Goal: Check status: Check status

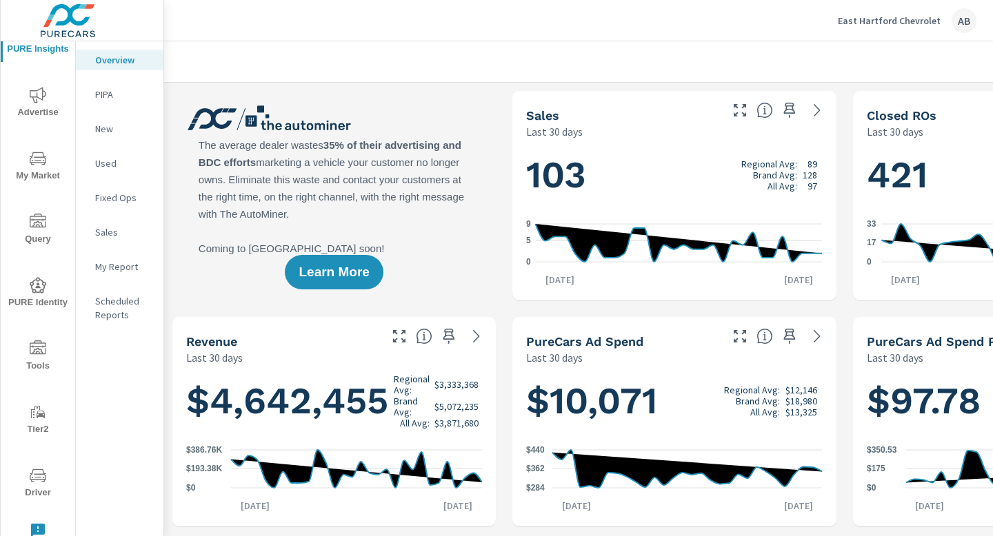
scroll to position [1, 0]
click at [31, 482] on icon "nav menu" at bounding box center [38, 475] width 17 height 17
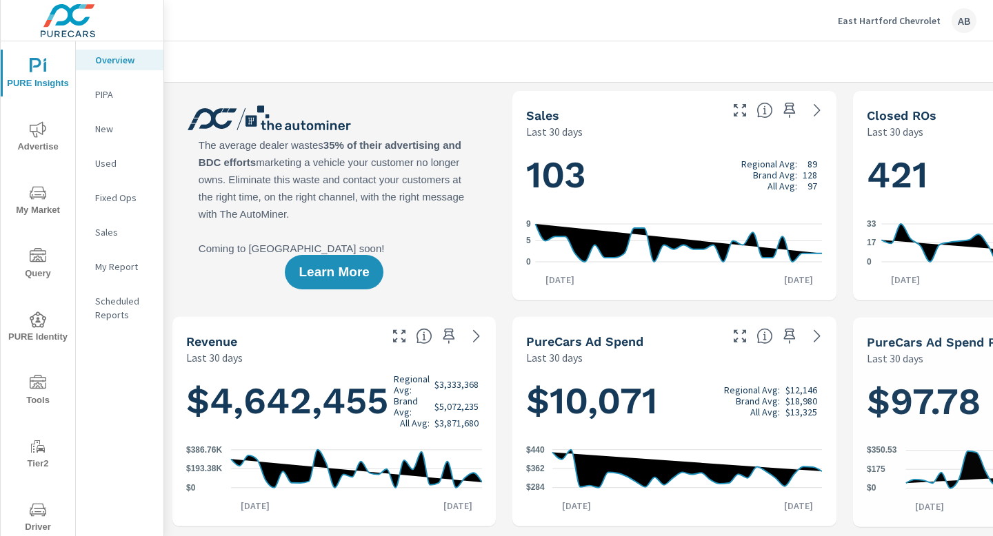
scroll to position [1, 0]
click at [39, 516] on icon "nav menu" at bounding box center [38, 510] width 17 height 17
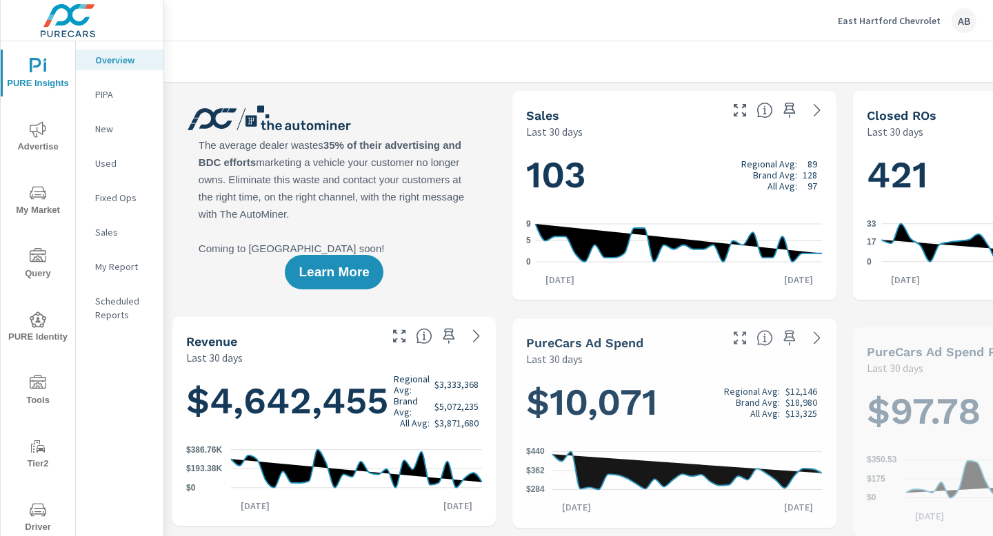
scroll to position [1, 0]
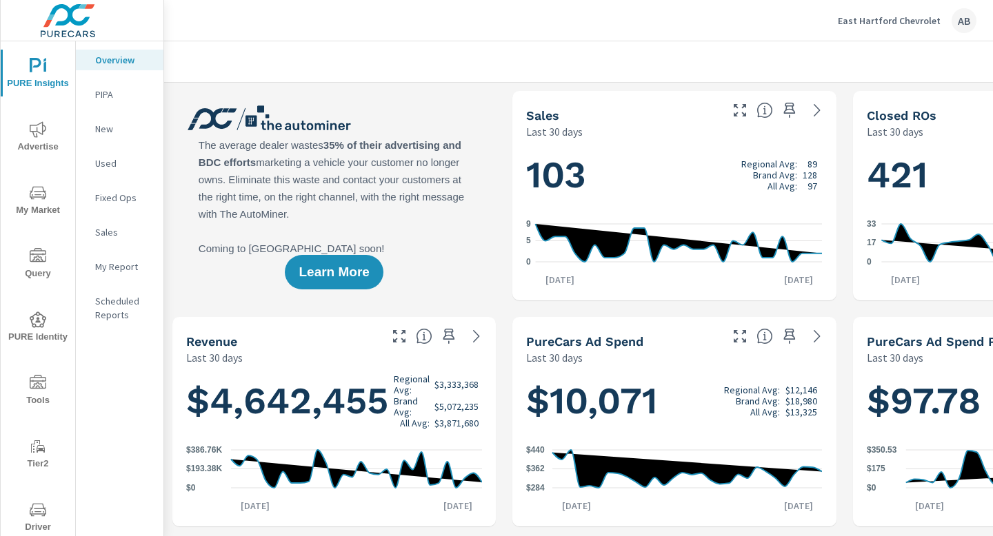
click at [46, 515] on icon "nav menu" at bounding box center [38, 510] width 17 height 17
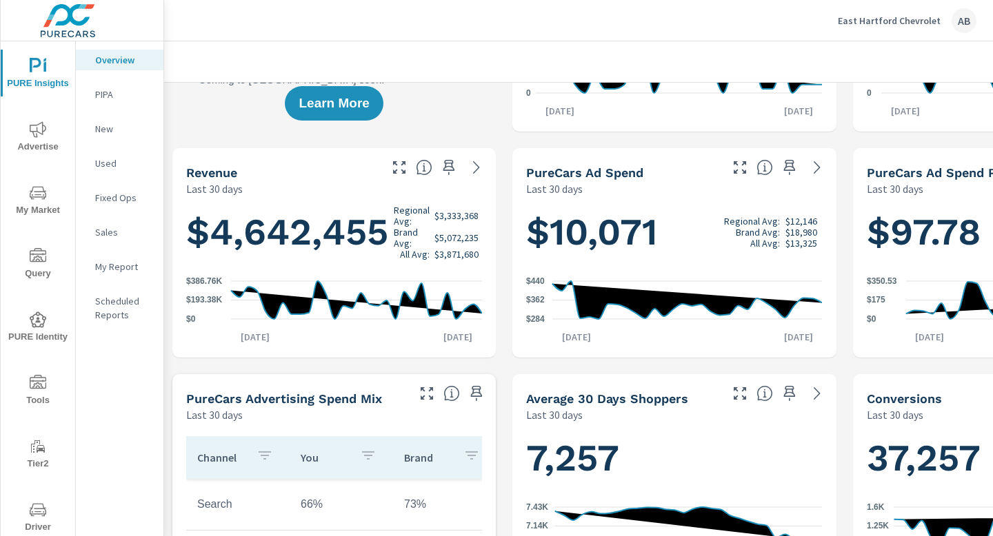
scroll to position [34, 0]
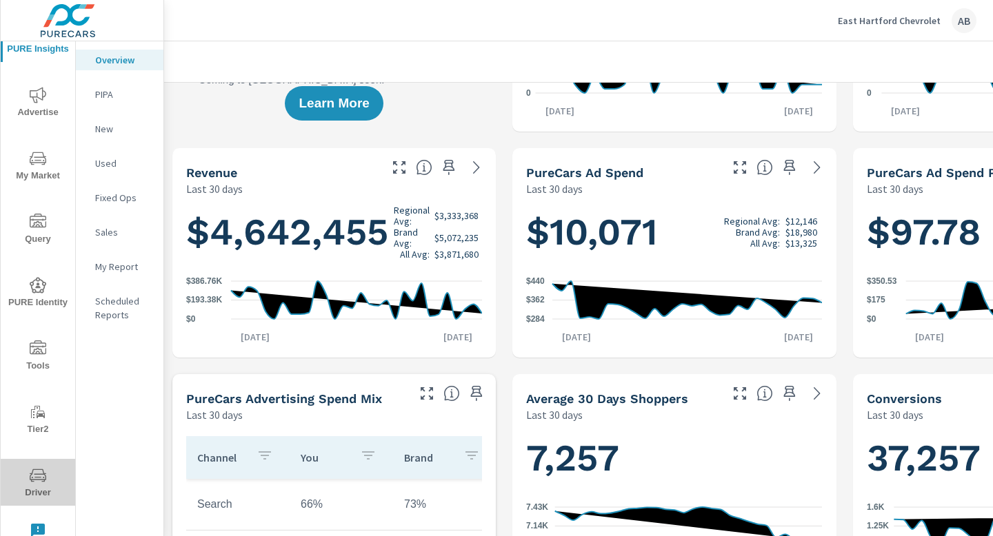
click at [36, 476] on icon "nav menu" at bounding box center [38, 475] width 17 height 17
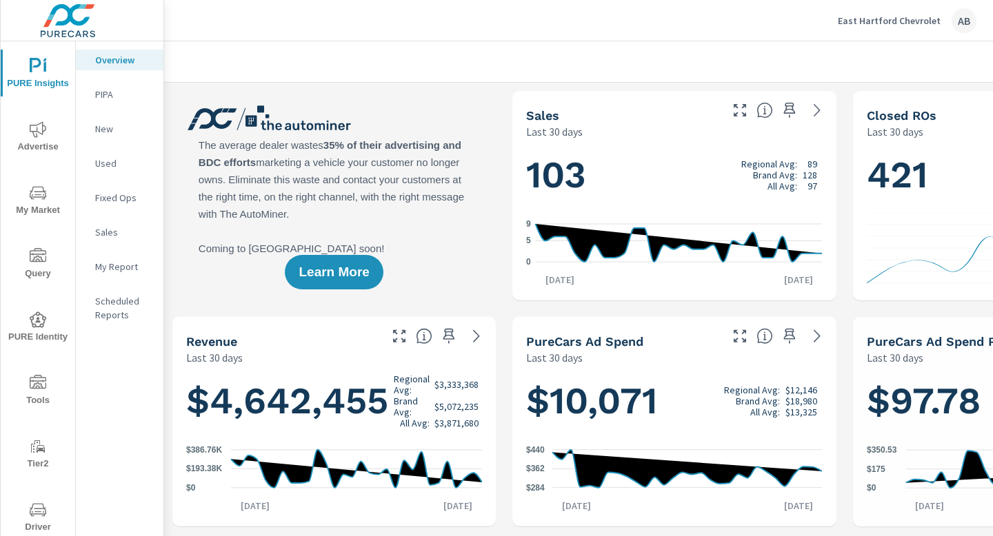
scroll to position [1, 0]
click at [37, 513] on icon "nav menu" at bounding box center [38, 510] width 17 height 17
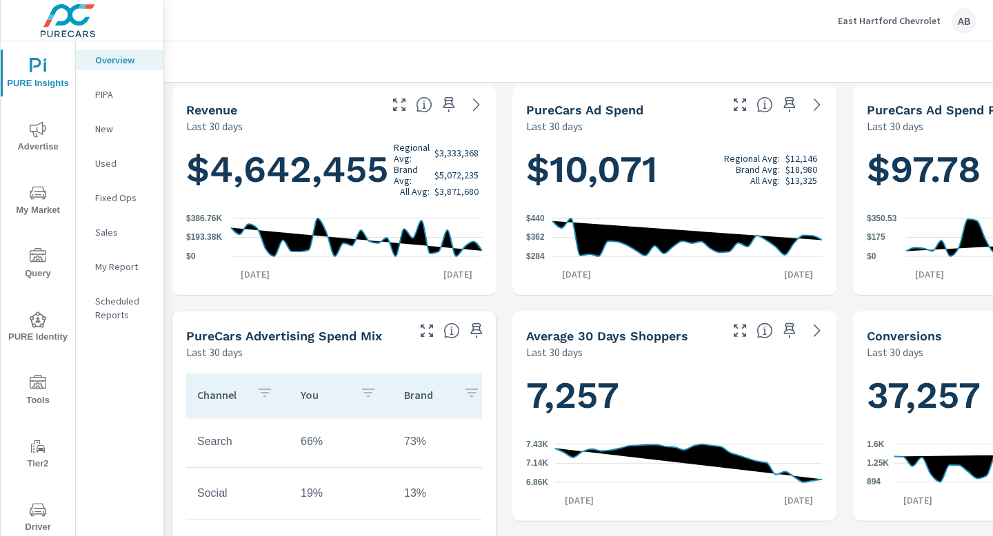
scroll to position [34, 0]
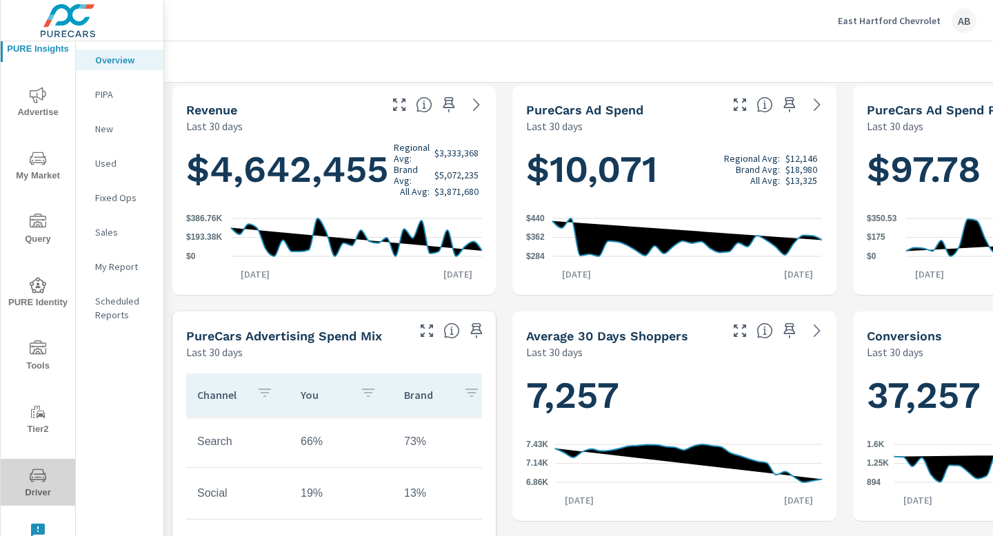
click at [33, 489] on span "Driver" at bounding box center [38, 484] width 66 height 34
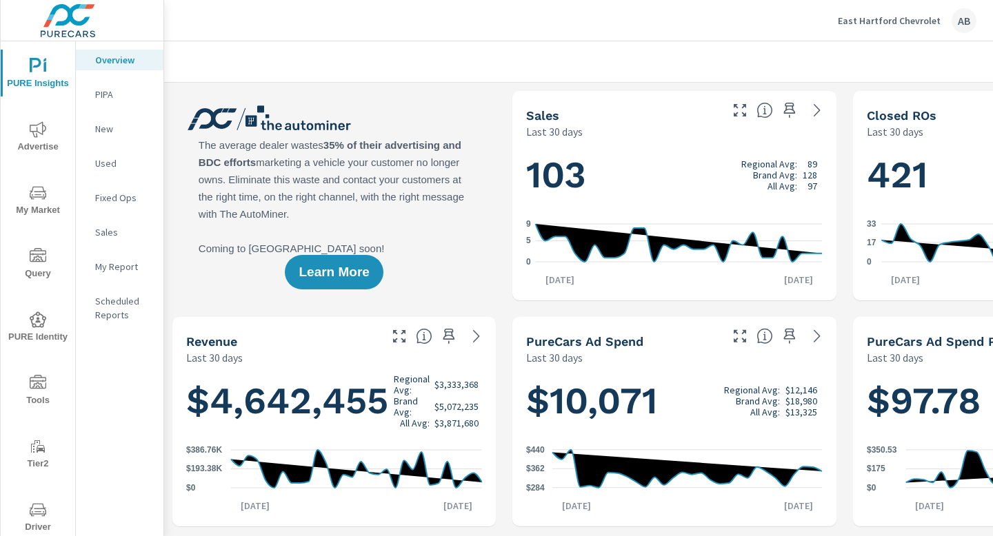
scroll to position [1, 0]
click at [34, 521] on span "Driver" at bounding box center [38, 519] width 66 height 34
